Goal: Task Accomplishment & Management: Use online tool/utility

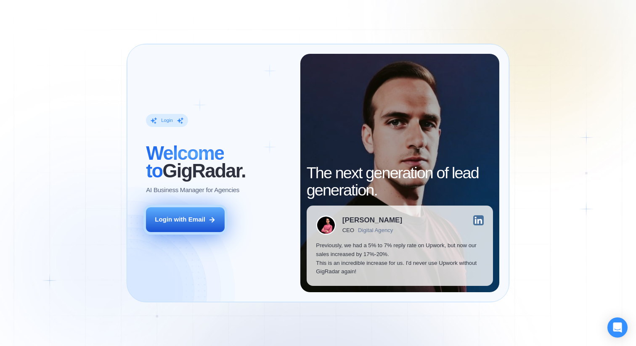
click at [211, 222] on icon at bounding box center [212, 220] width 8 height 8
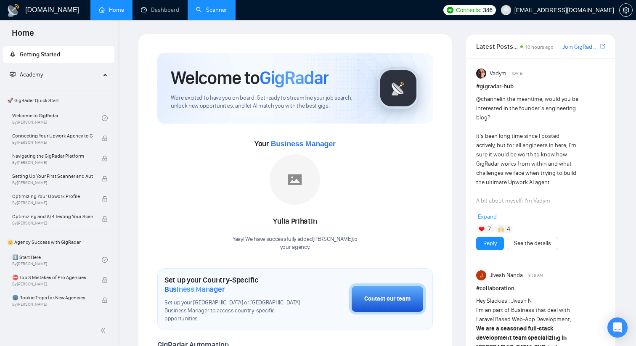
click at [206, 9] on link "Scanner" at bounding box center [211, 9] width 31 height 7
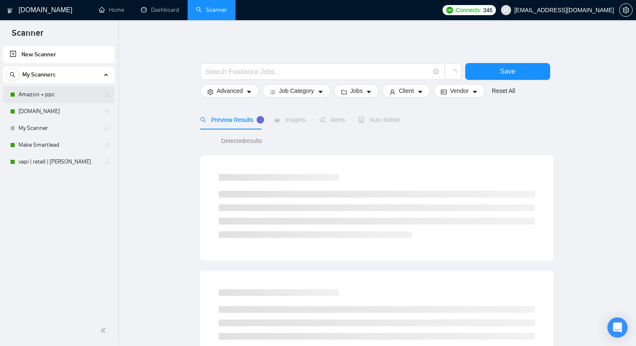
click at [66, 94] on link "Amazon + ppc" at bounding box center [58, 94] width 80 height 17
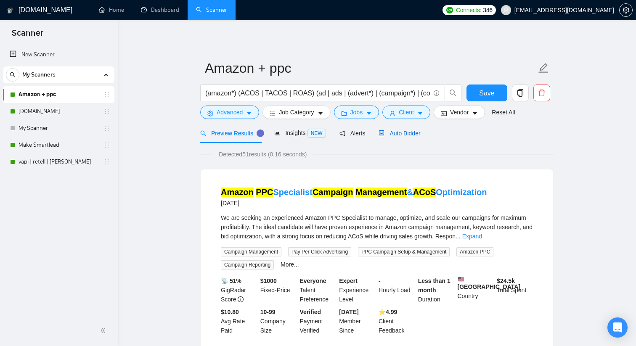
click at [400, 132] on span "Auto Bidder" at bounding box center [399, 133] width 42 height 7
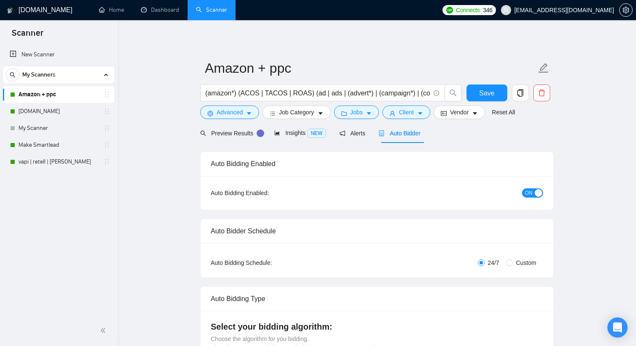
click at [530, 195] on span "ON" at bounding box center [529, 192] width 8 height 9
click at [491, 94] on span "Save" at bounding box center [486, 93] width 15 height 11
click at [89, 146] on link "Make Smartlead" at bounding box center [58, 145] width 80 height 17
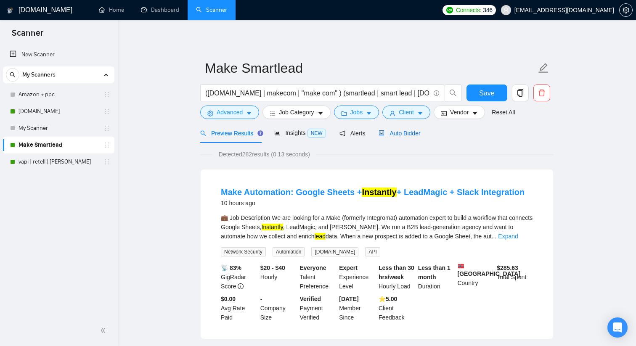
click at [401, 135] on span "Auto Bidder" at bounding box center [399, 133] width 42 height 7
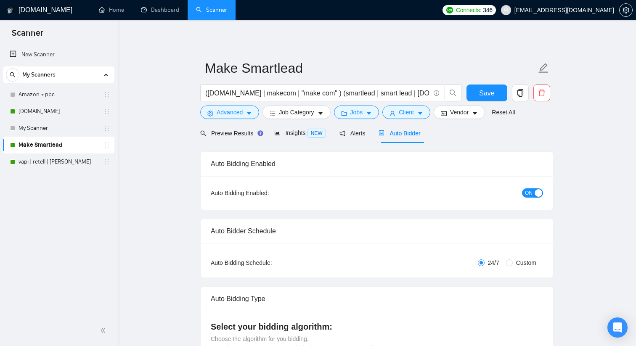
click at [528, 194] on span "ON" at bounding box center [529, 192] width 8 height 9
click at [481, 91] on span "Save" at bounding box center [486, 93] width 15 height 11
click at [61, 114] on link "[DOMAIN_NAME]" at bounding box center [58, 111] width 80 height 17
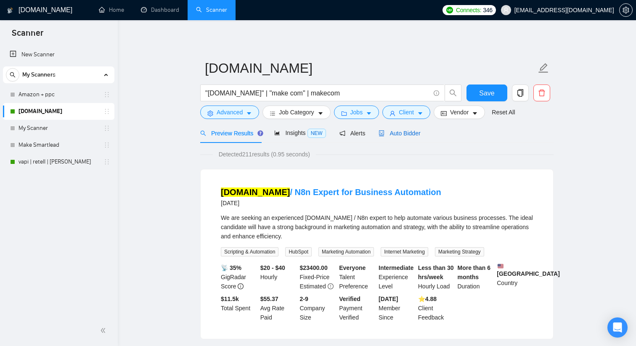
click at [411, 135] on span "Auto Bidder" at bounding box center [399, 133] width 42 height 7
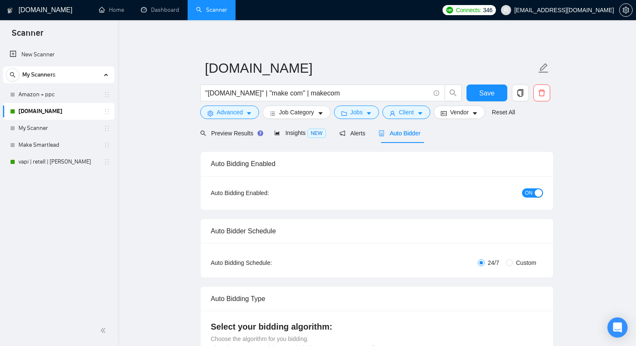
checkbox input "true"
click at [530, 191] on span "ON" at bounding box center [529, 192] width 8 height 9
click at [537, 195] on span "OFF" at bounding box center [535, 192] width 10 height 9
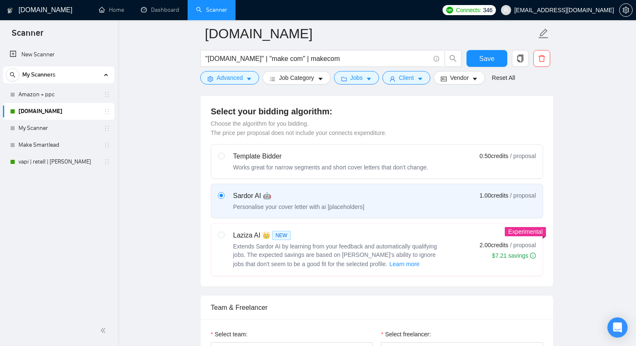
scroll to position [224, 0]
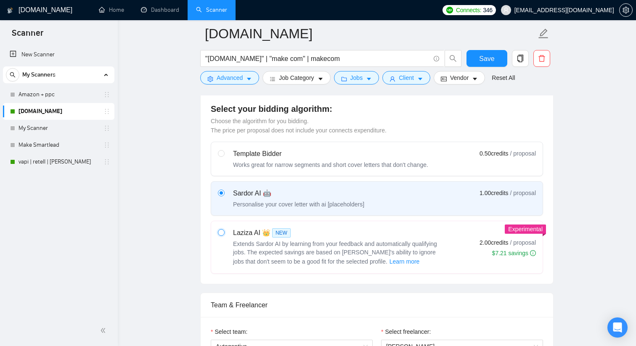
click at [219, 232] on input "radio" at bounding box center [221, 232] width 6 height 6
radio input "true"
radio input "false"
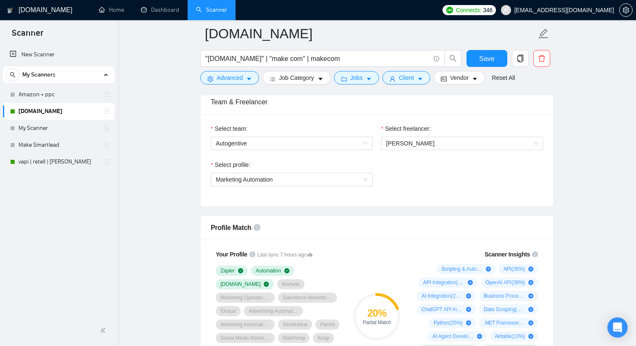
scroll to position [423, 0]
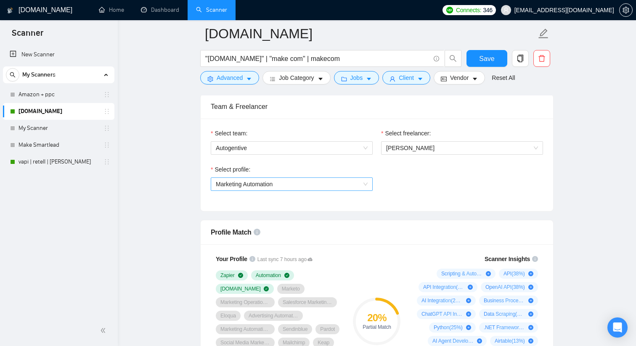
click at [311, 179] on span "Marketing Automation" at bounding box center [292, 184] width 152 height 13
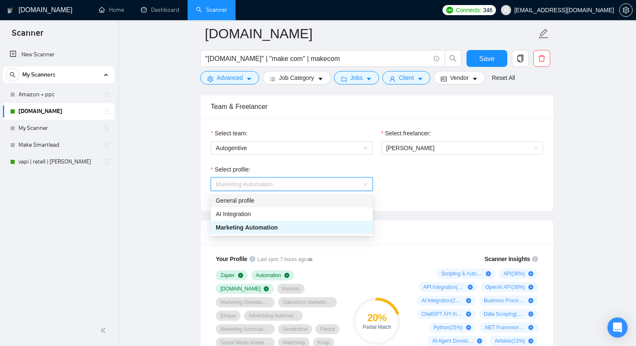
click at [299, 196] on div "General profile" at bounding box center [292, 200] width 152 height 9
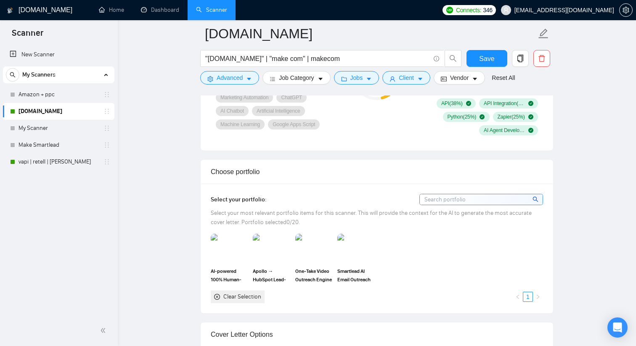
scroll to position [666, 0]
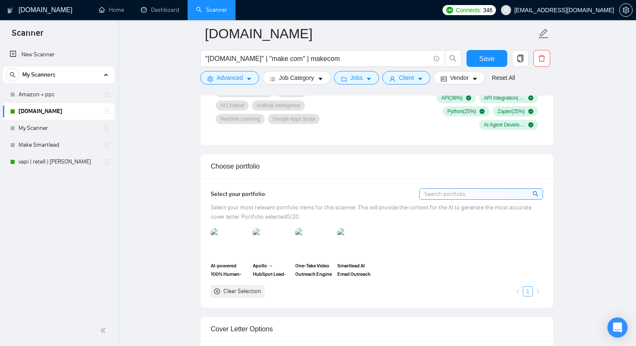
click at [529, 291] on link "1" at bounding box center [527, 291] width 9 height 9
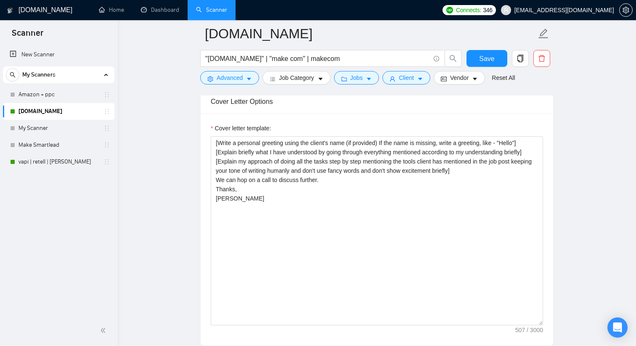
scroll to position [894, 0]
click at [74, 162] on link "vapi | retell | [PERSON_NAME]" at bounding box center [58, 161] width 80 height 17
click at [478, 55] on button "Save" at bounding box center [486, 58] width 41 height 17
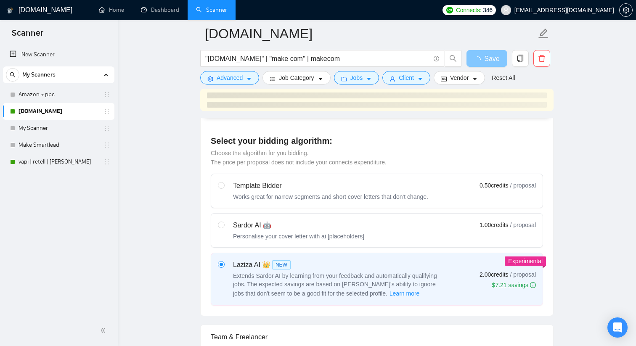
scroll to position [0, 0]
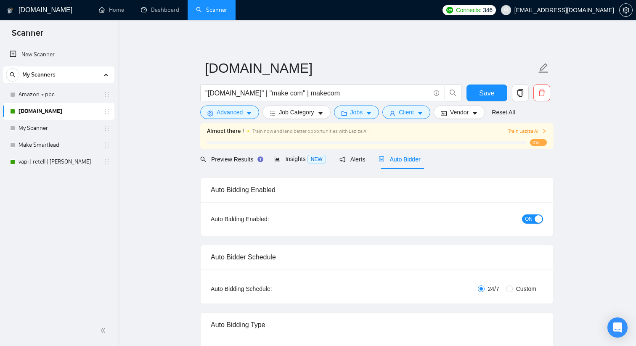
click at [524, 129] on span "Train Laziza AI" at bounding box center [527, 131] width 39 height 8
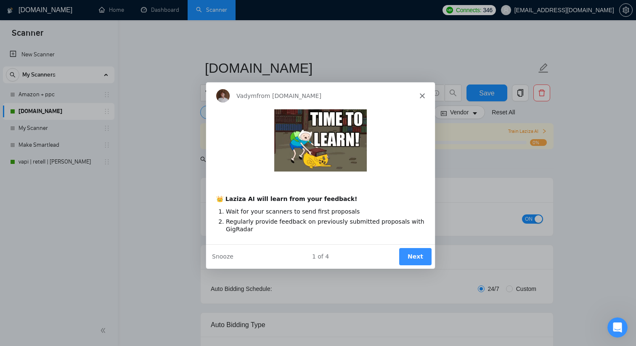
click at [412, 256] on button "Next" at bounding box center [414, 256] width 32 height 17
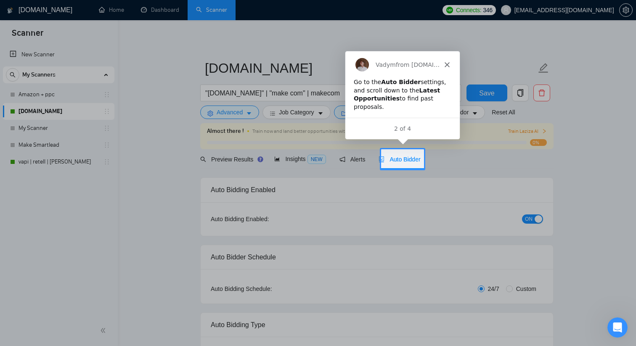
click at [444, 65] on polygon "Close" at bounding box center [445, 63] width 5 height 5
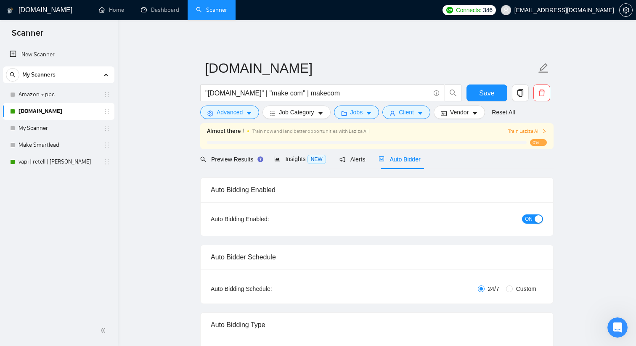
click at [540, 132] on span "Train Laziza AI" at bounding box center [527, 131] width 39 height 8
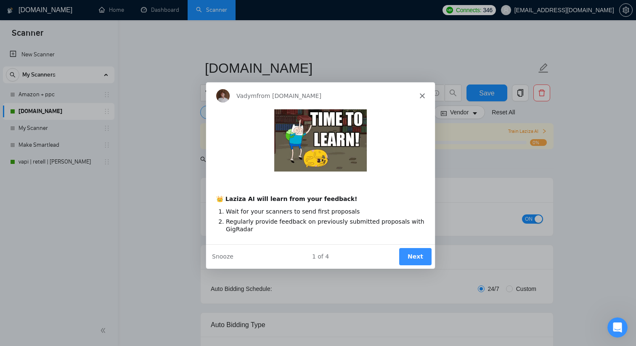
click at [412, 255] on button "Next" at bounding box center [414, 256] width 32 height 17
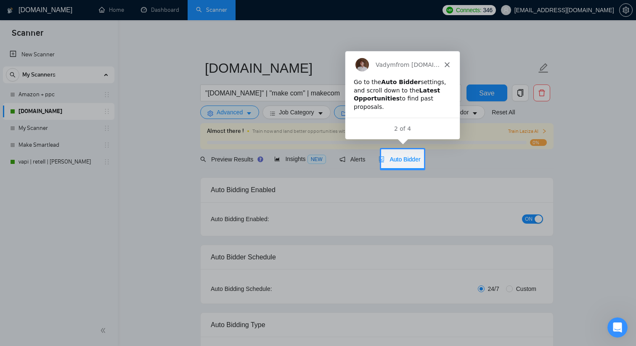
click at [401, 129] on div "2 of 4" at bounding box center [401, 128] width 114 height 9
click at [397, 158] on span "Auto Bidder" at bounding box center [399, 159] width 42 height 7
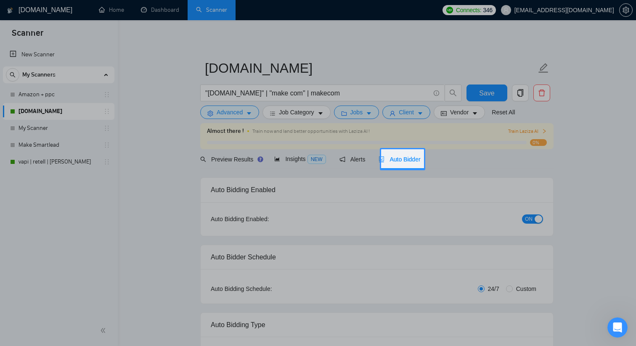
click at [397, 158] on span "Auto Bidder" at bounding box center [399, 159] width 42 height 7
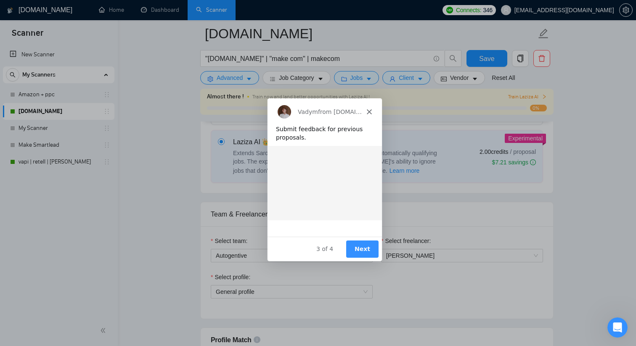
scroll to position [342, 0]
click at [356, 244] on button "Next" at bounding box center [362, 248] width 32 height 17
click at [363, 248] on button "Next" at bounding box center [362, 248] width 32 height 17
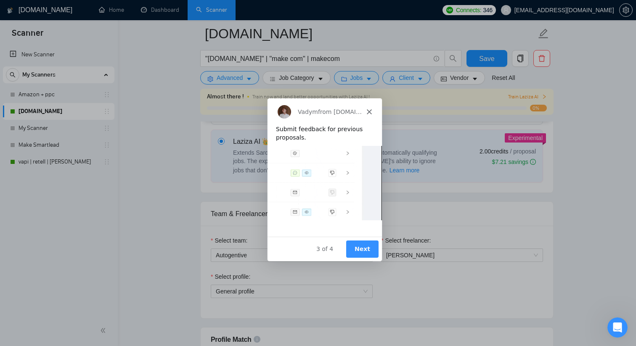
click at [363, 248] on button "Next" at bounding box center [362, 248] width 32 height 17
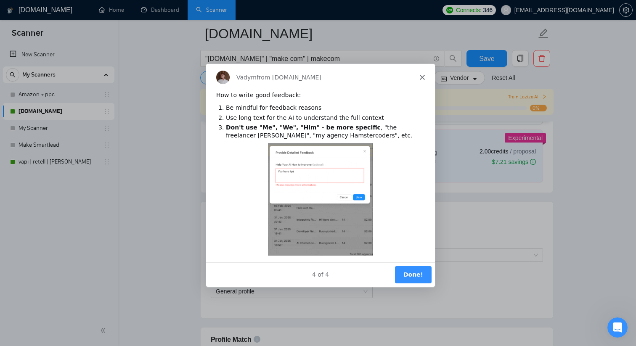
click at [414, 273] on button "Done!" at bounding box center [412, 274] width 37 height 17
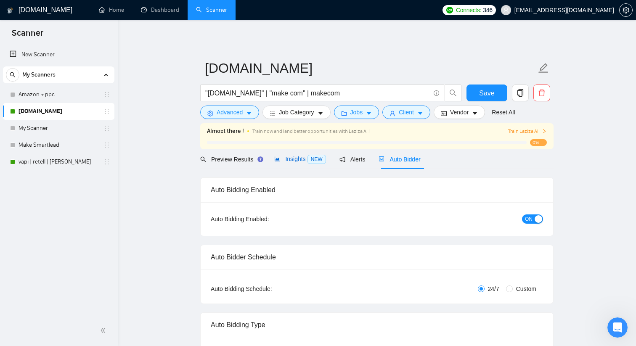
click at [285, 164] on div "Insights NEW" at bounding box center [299, 159] width 51 height 10
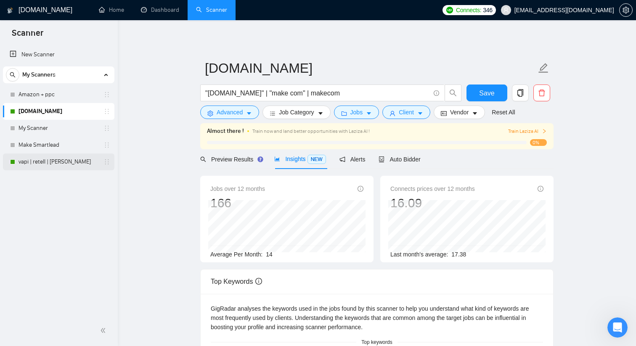
click at [71, 161] on link "vapi | retell | [PERSON_NAME]" at bounding box center [58, 161] width 80 height 17
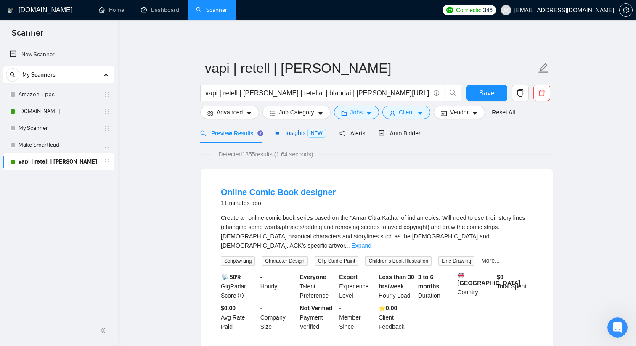
click at [293, 134] on span "Insights NEW" at bounding box center [299, 132] width 51 height 7
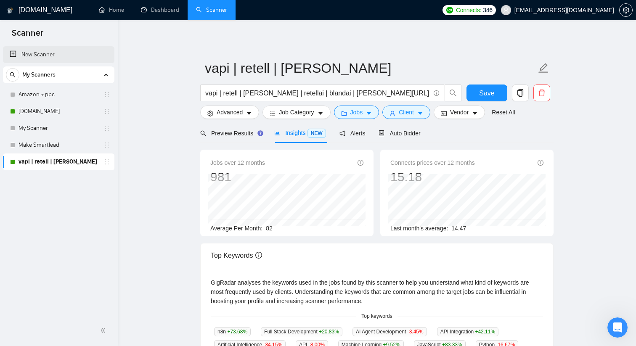
click at [52, 58] on link "New Scanner" at bounding box center [59, 54] width 98 height 17
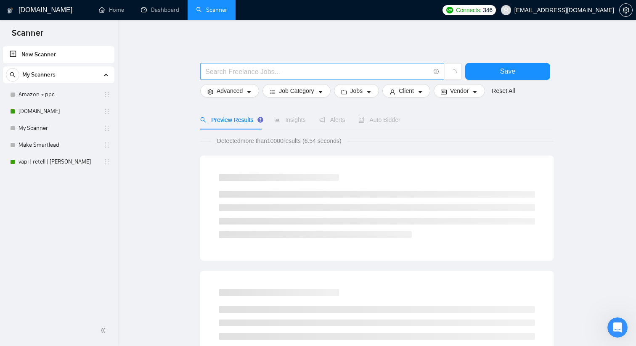
click at [233, 70] on input "text" at bounding box center [317, 71] width 224 height 11
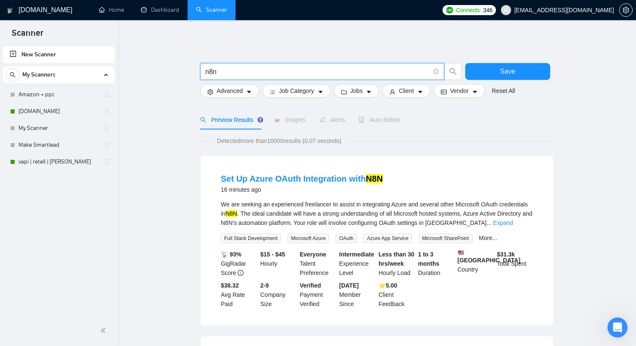
type input "n8n"
